Goal: Information Seeking & Learning: Learn about a topic

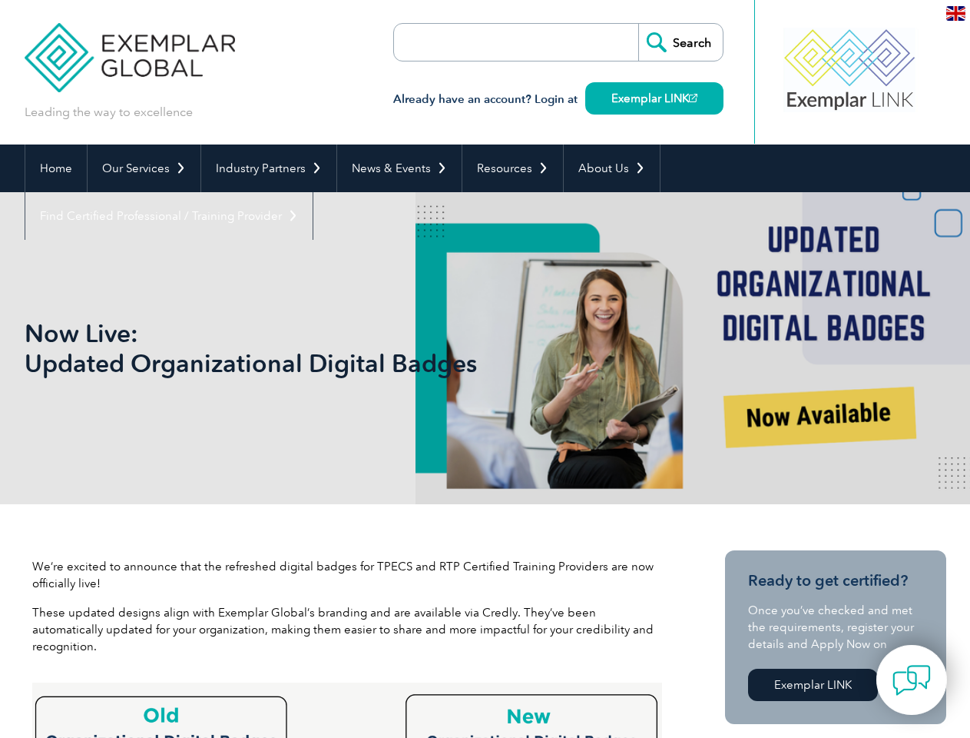
click at [485, 369] on h1 "Now Live: Updated Organizational Digital Badges" at bounding box center [320, 348] width 590 height 60
click at [143, 168] on link "Our Services" at bounding box center [144, 168] width 113 height 48
click at [266, 168] on link "Industry Partners" at bounding box center [268, 168] width 135 height 48
click at [395, 168] on link "News & Events" at bounding box center [399, 168] width 124 height 48
click at [506, 168] on link "Resources" at bounding box center [513, 168] width 101 height 48
